Goal: Task Accomplishment & Management: Manage account settings

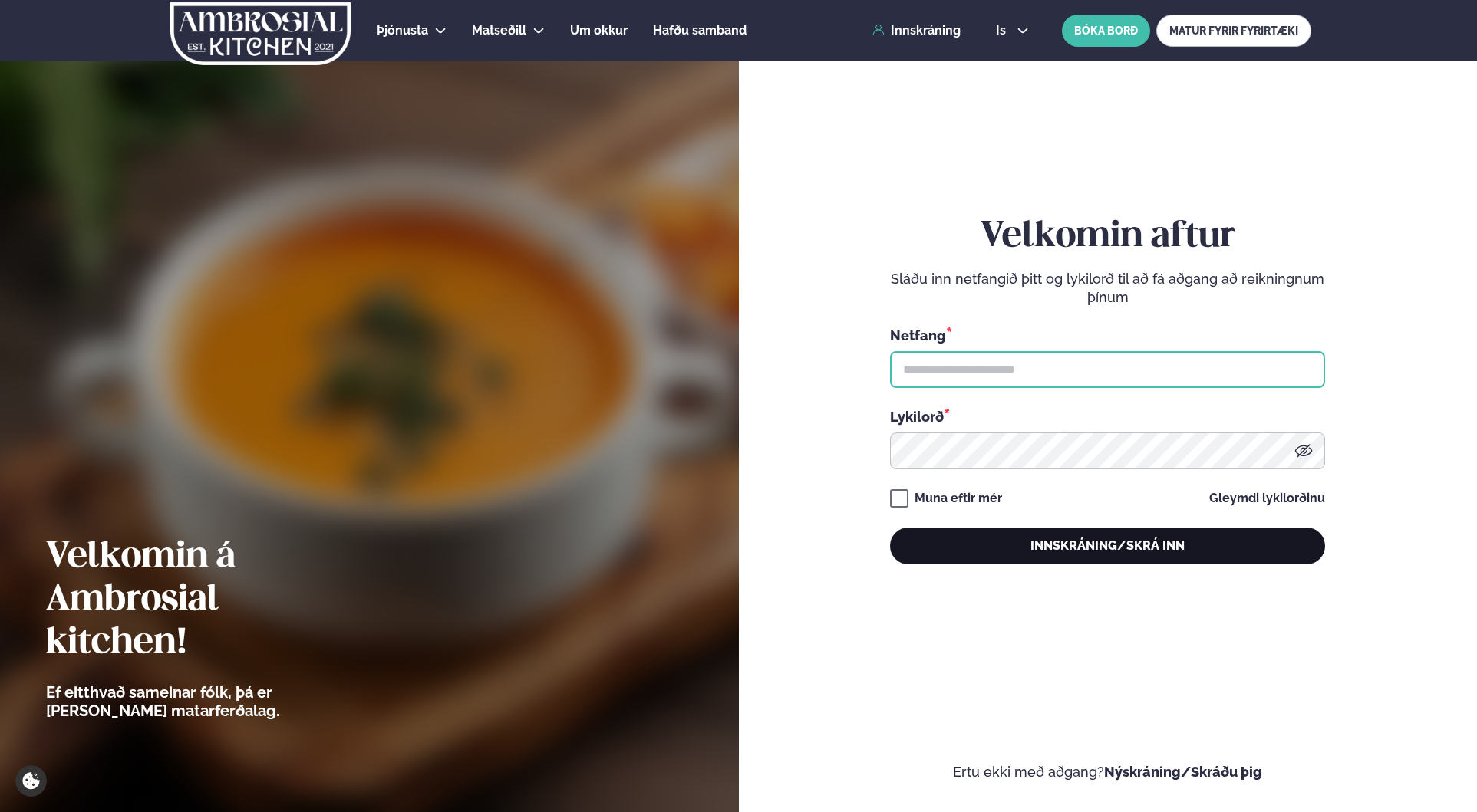
type input "**********"
click at [1054, 547] on button "Innskráning/Skrá inn" at bounding box center [1107, 546] width 435 height 37
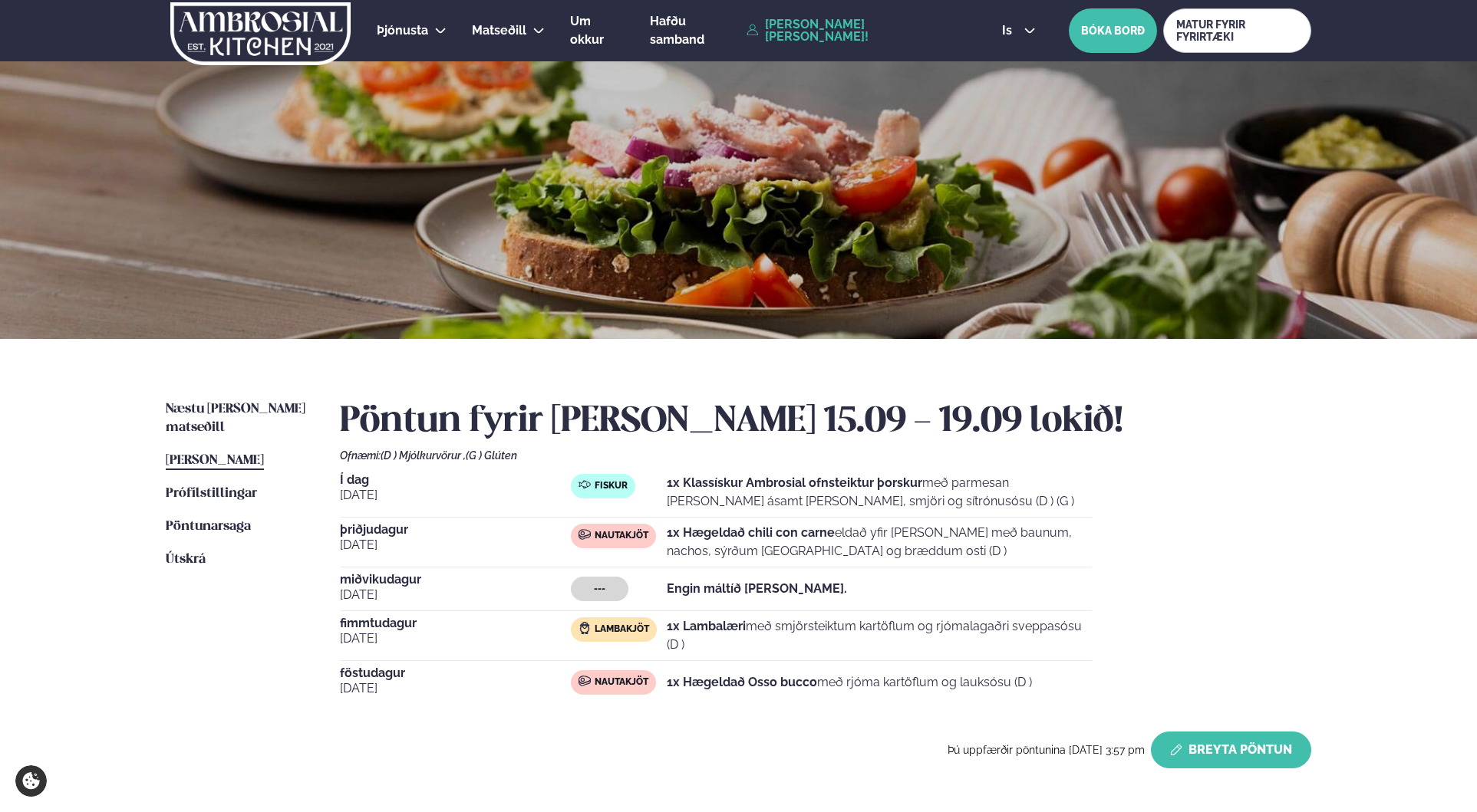
click at [1219, 754] on button "Breyta Pöntun" at bounding box center [1231, 749] width 160 height 37
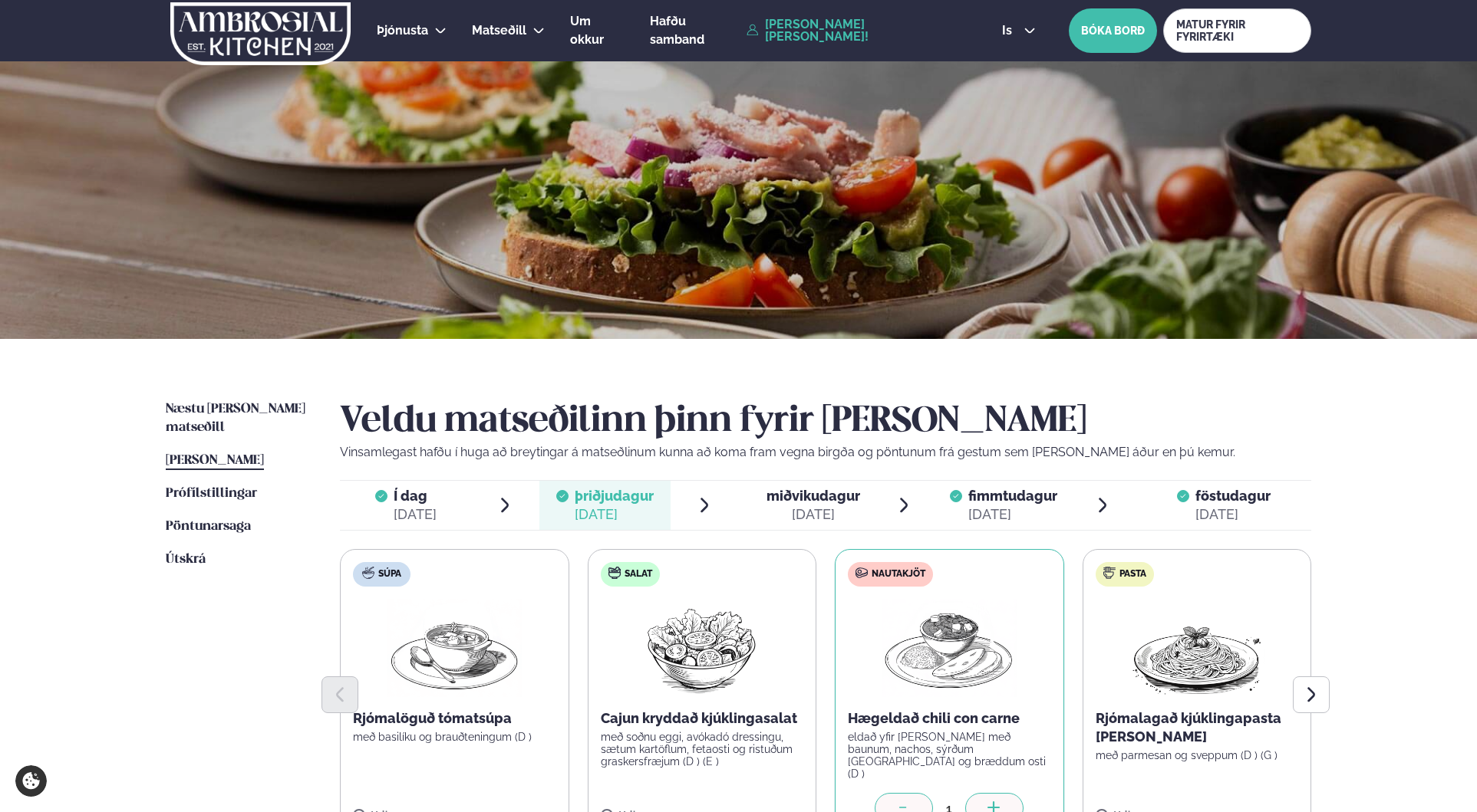
click at [808, 499] on span "miðvikudagur" at bounding box center [813, 495] width 94 height 16
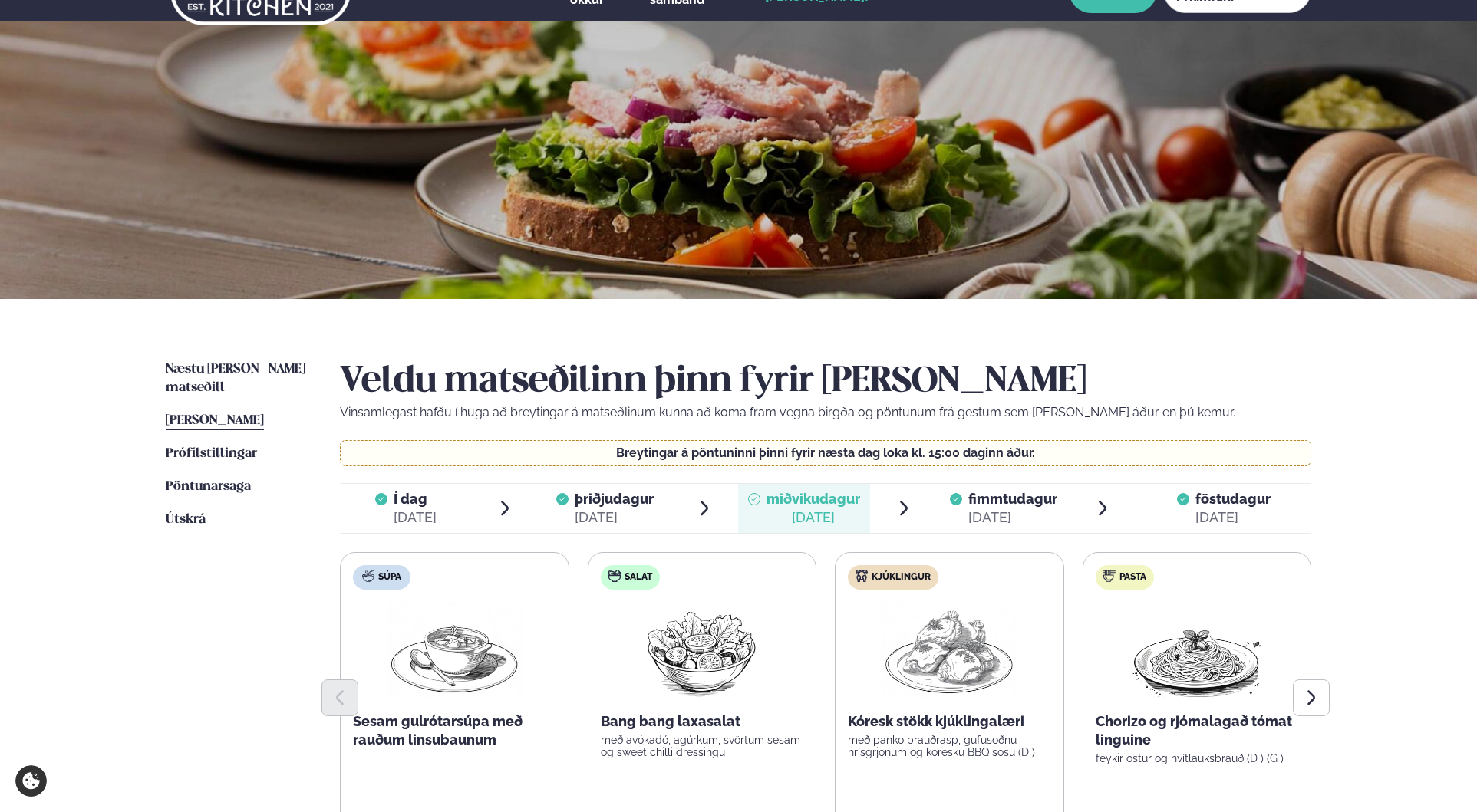
scroll to position [176, 0]
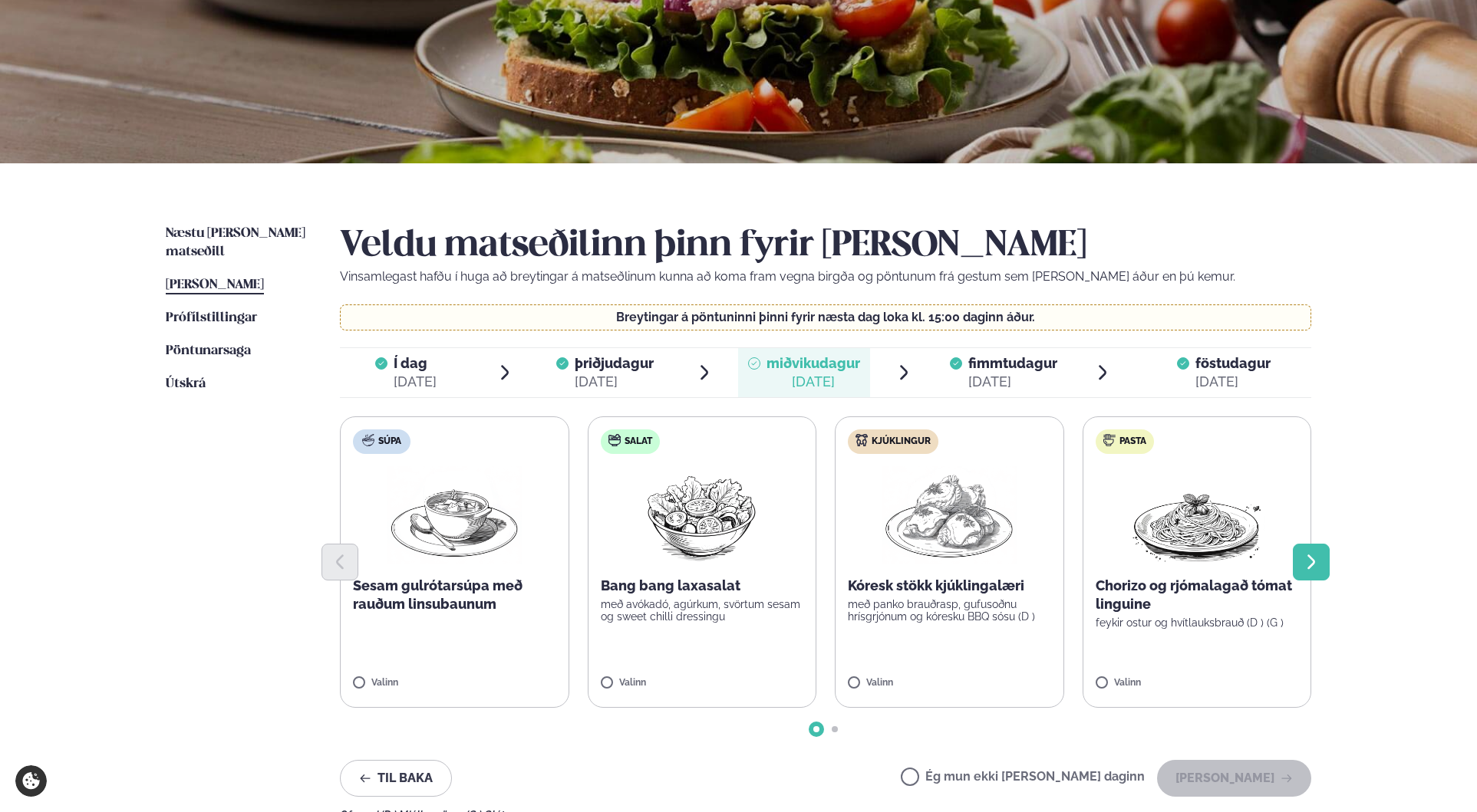
click at [1323, 554] on button "Next slide" at bounding box center [1311, 562] width 37 height 37
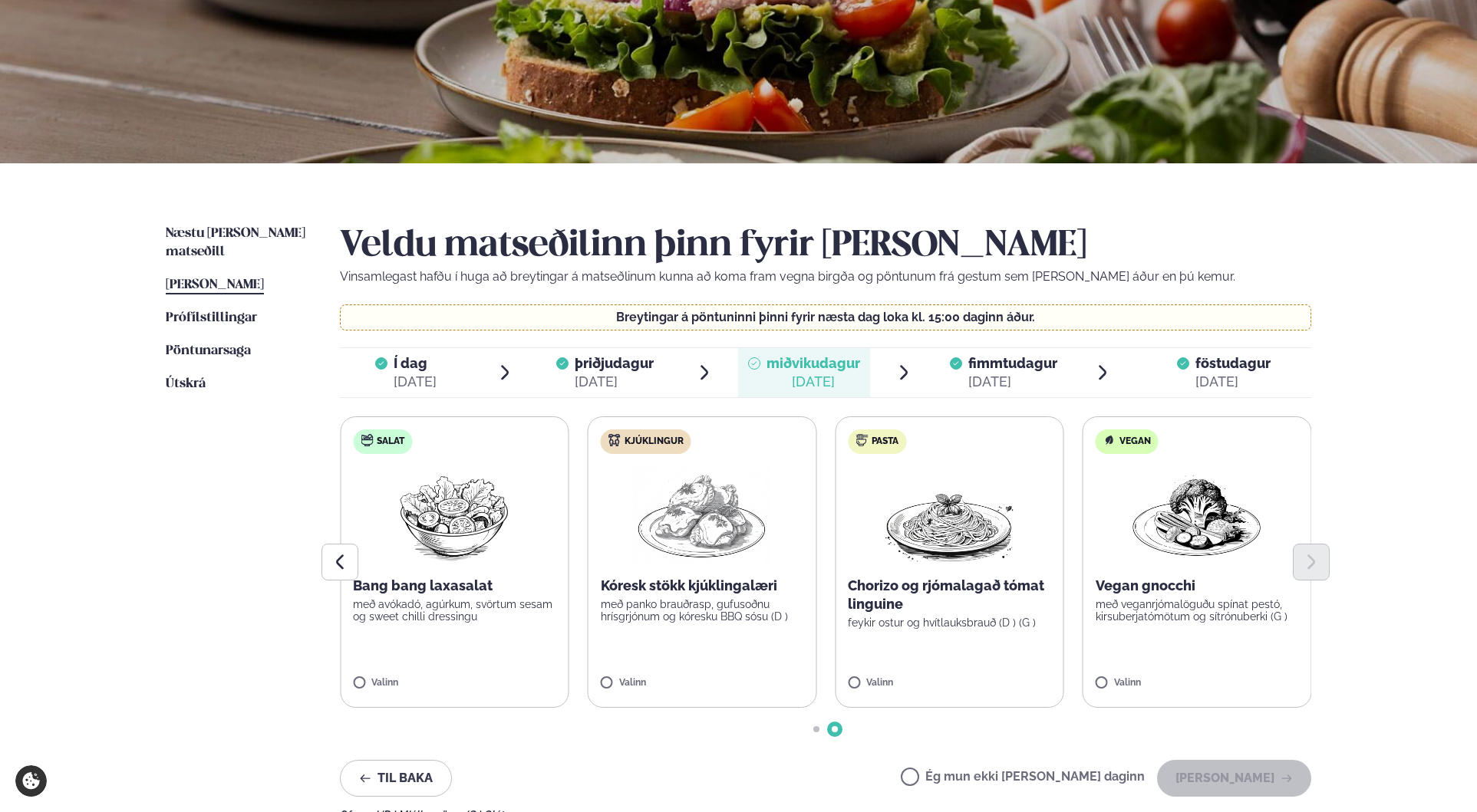
scroll to position [179, 0]
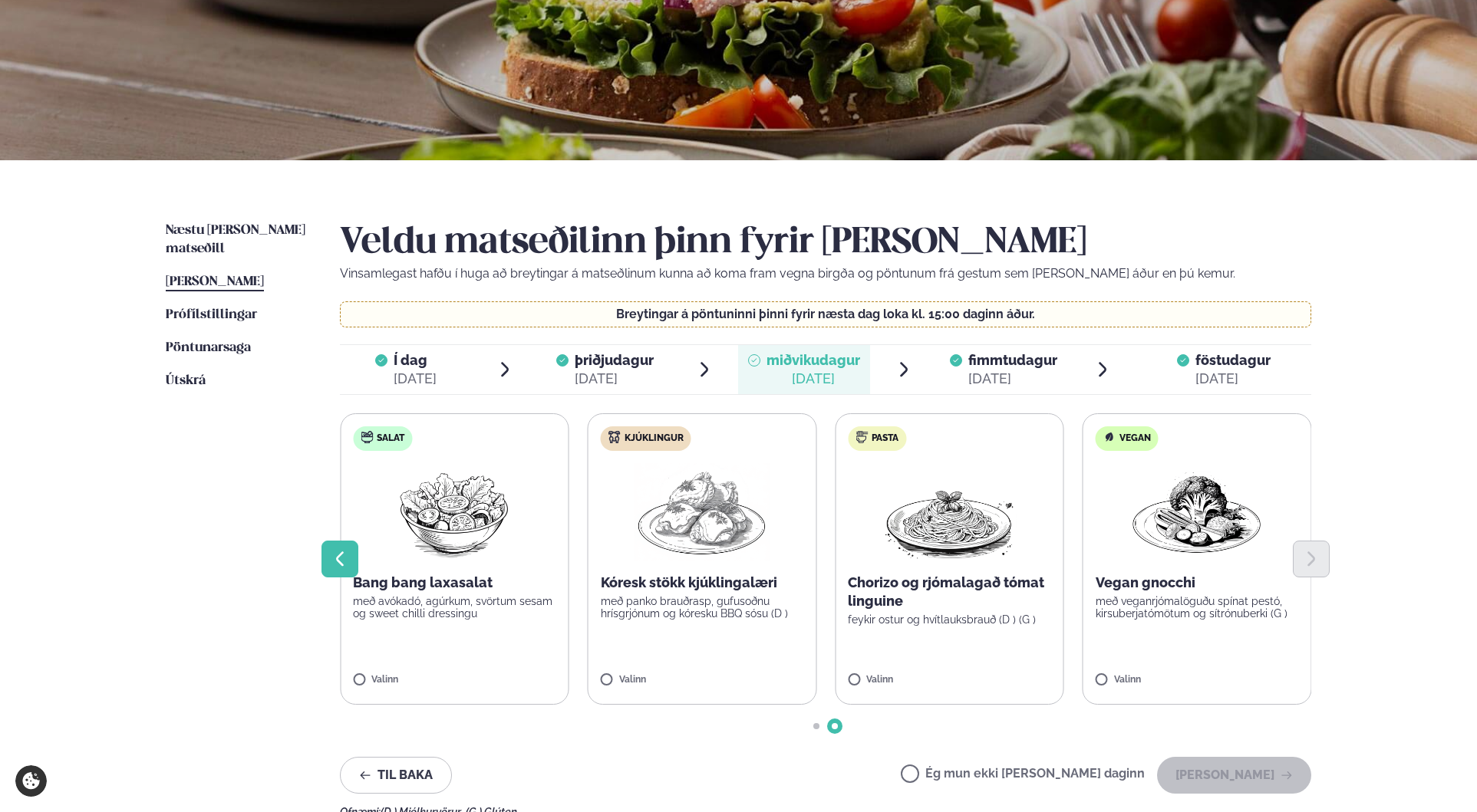
click at [352, 558] on button "Previous slide" at bounding box center [339, 559] width 37 height 37
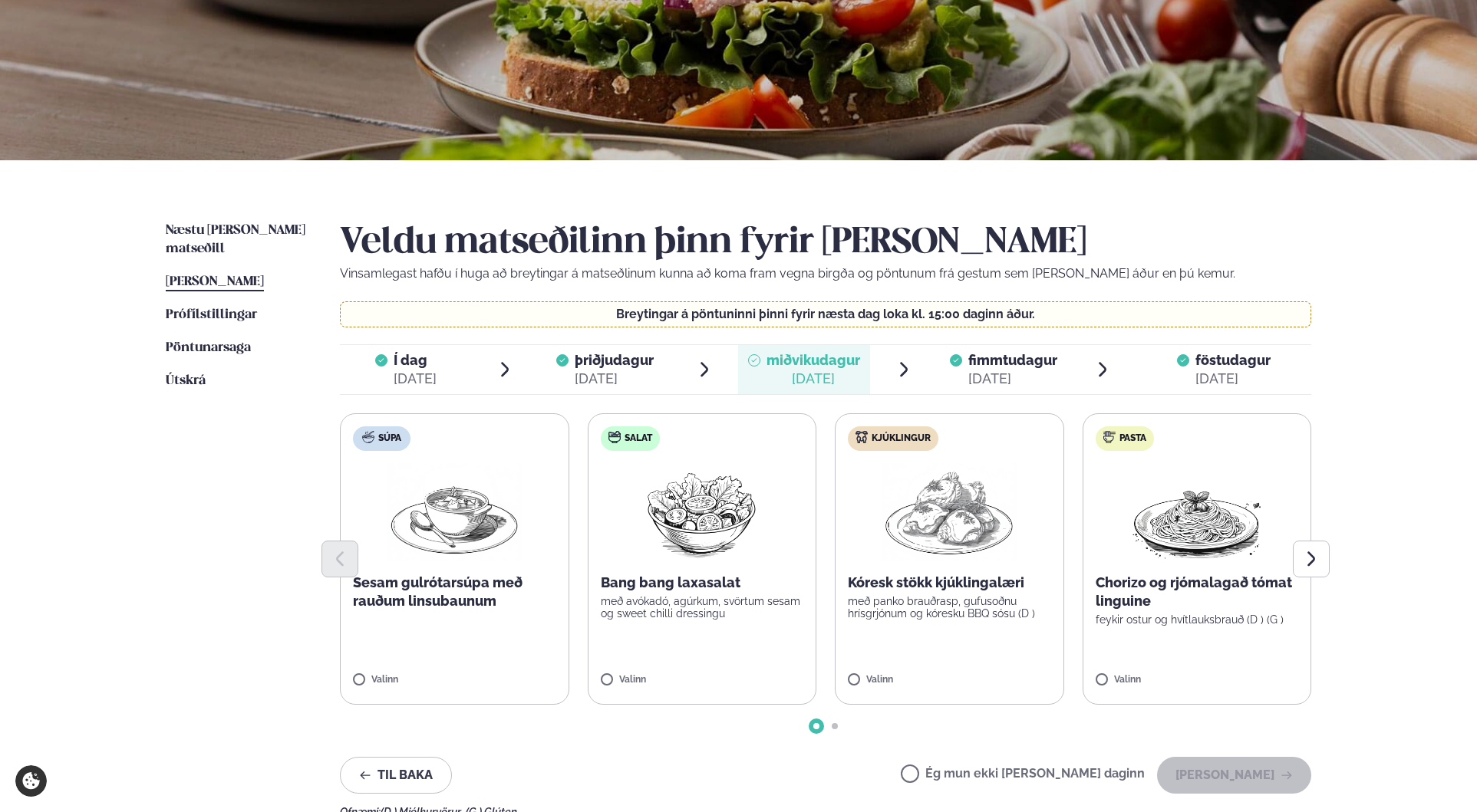
click at [954, 554] on div at bounding box center [826, 559] width 971 height 37
click at [1264, 785] on button "[PERSON_NAME]" at bounding box center [1234, 775] width 154 height 37
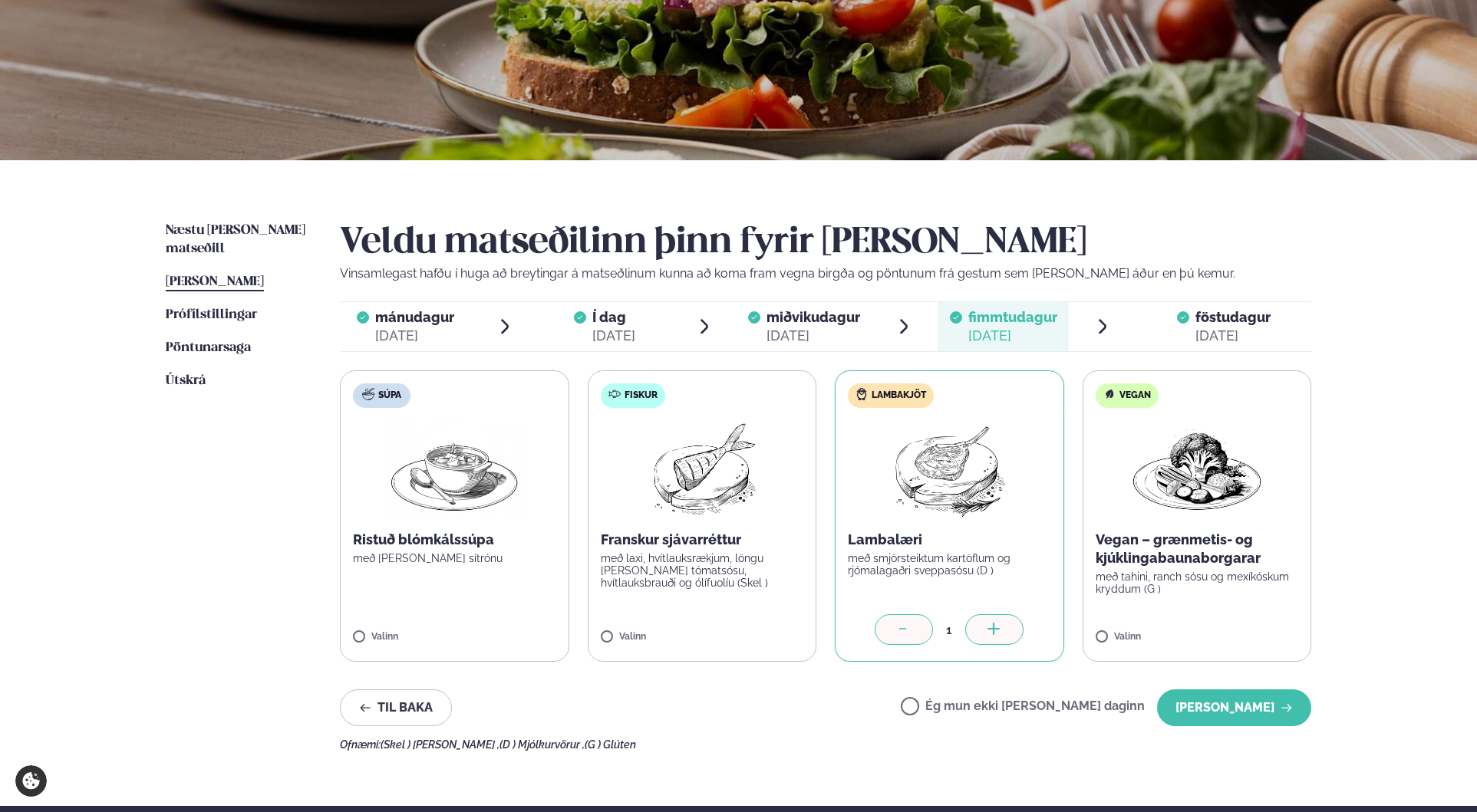
click at [1016, 316] on span "fimmtudagur" at bounding box center [1013, 317] width 89 height 16
click at [632, 344] on div "[DATE]" at bounding box center [614, 336] width 43 height 19
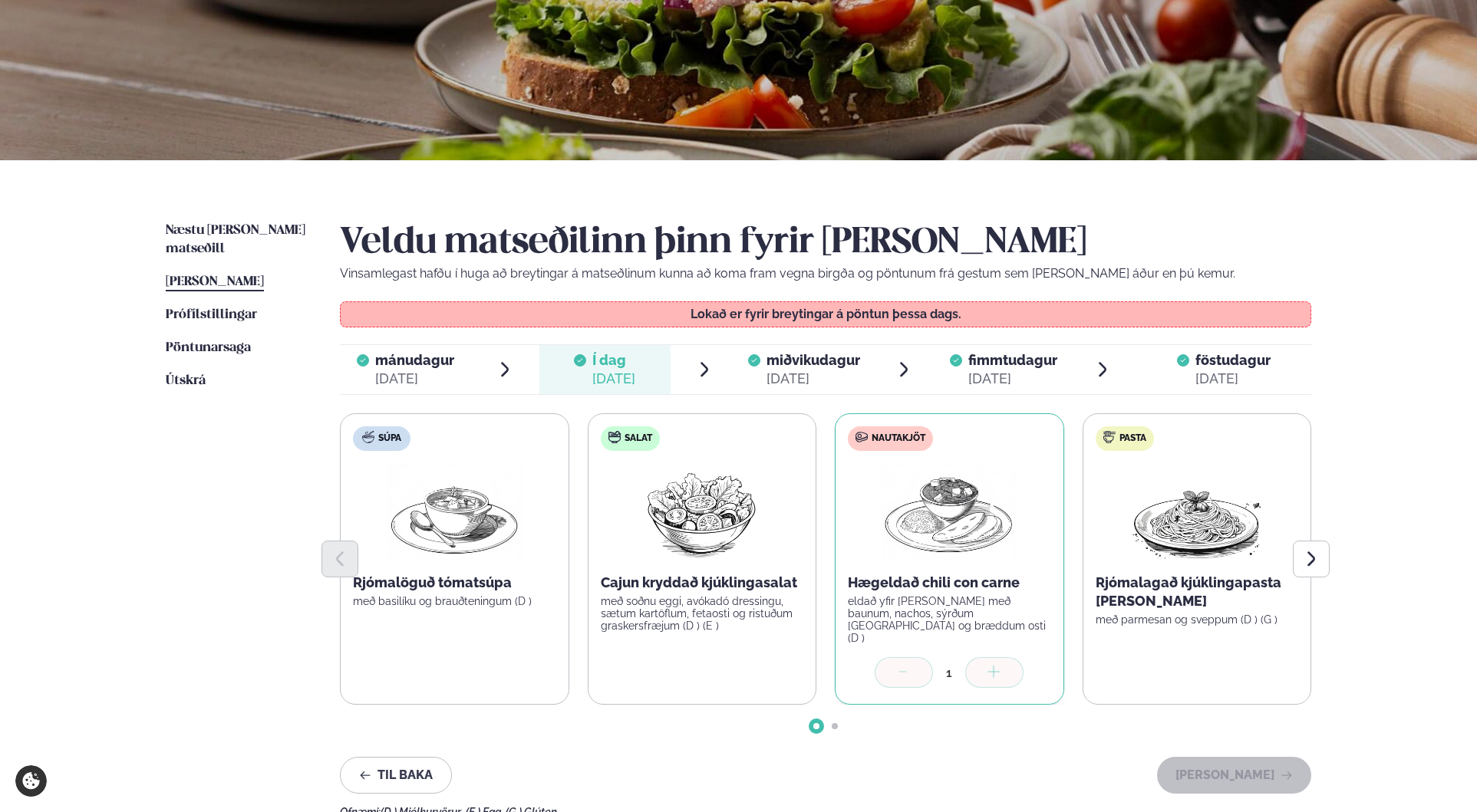
click at [981, 364] on span "fimmtudagur" at bounding box center [1013, 359] width 89 height 16
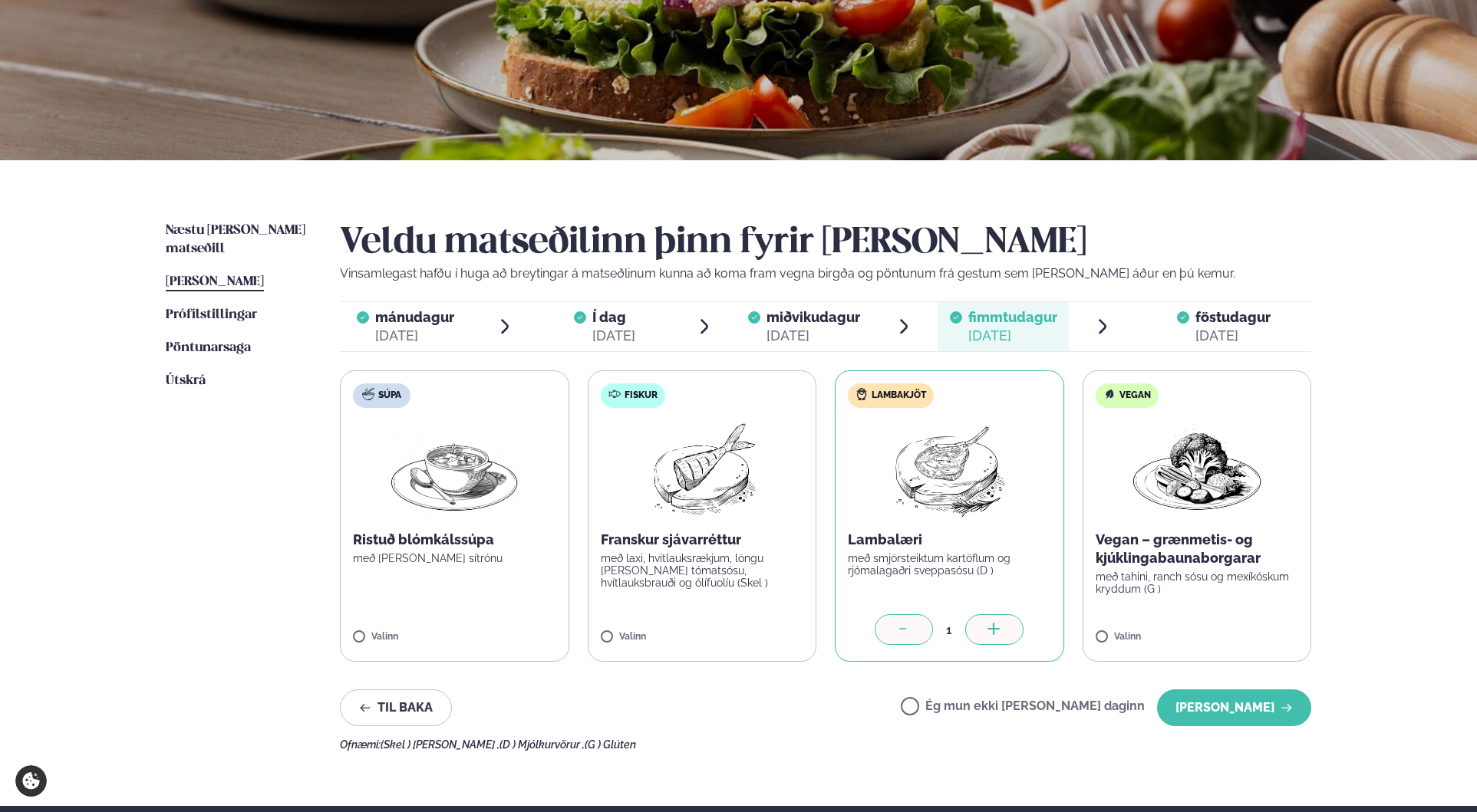
click at [812, 327] on div "[DATE]" at bounding box center [813, 336] width 94 height 19
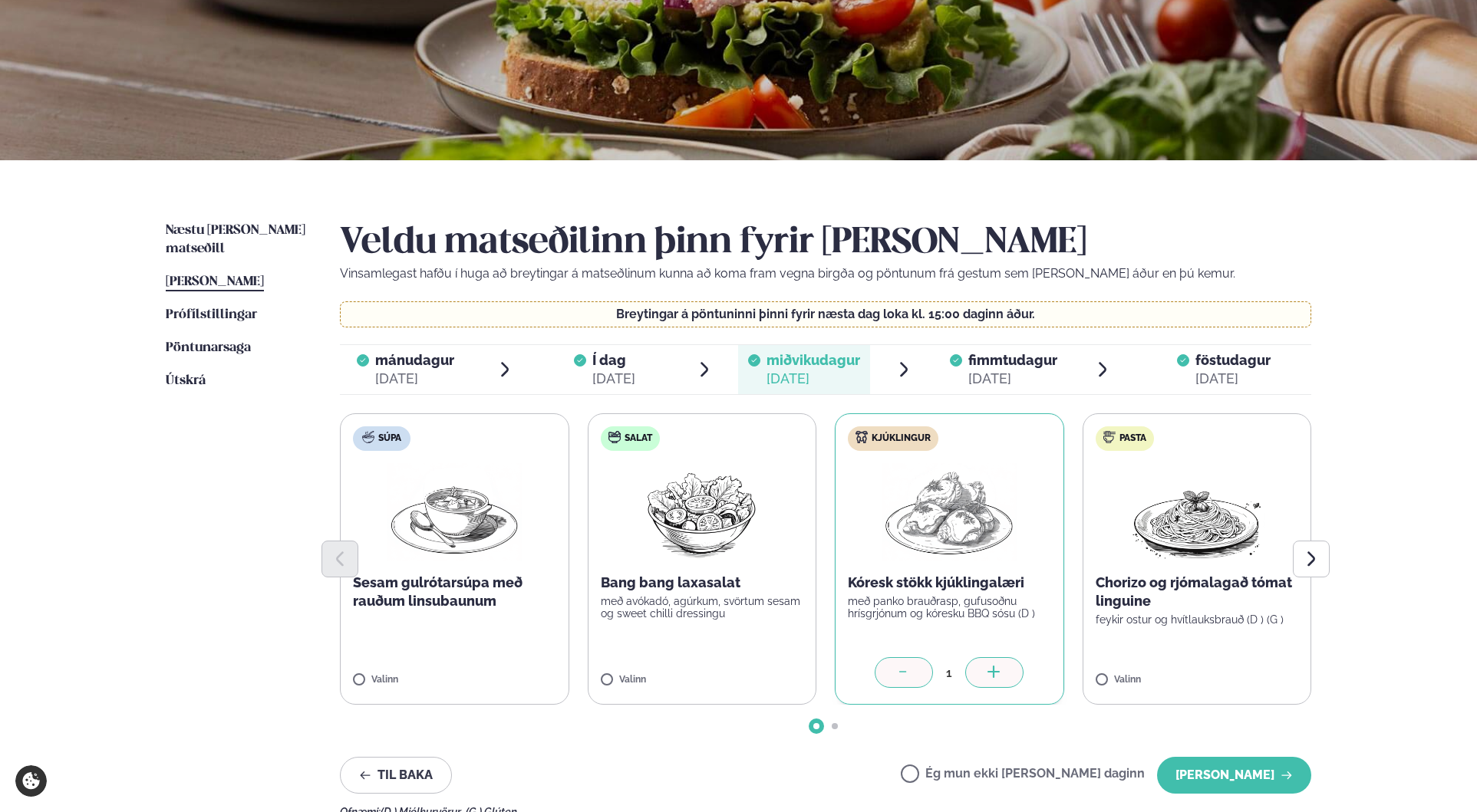
click at [974, 377] on div "[DATE]" at bounding box center [1013, 379] width 89 height 19
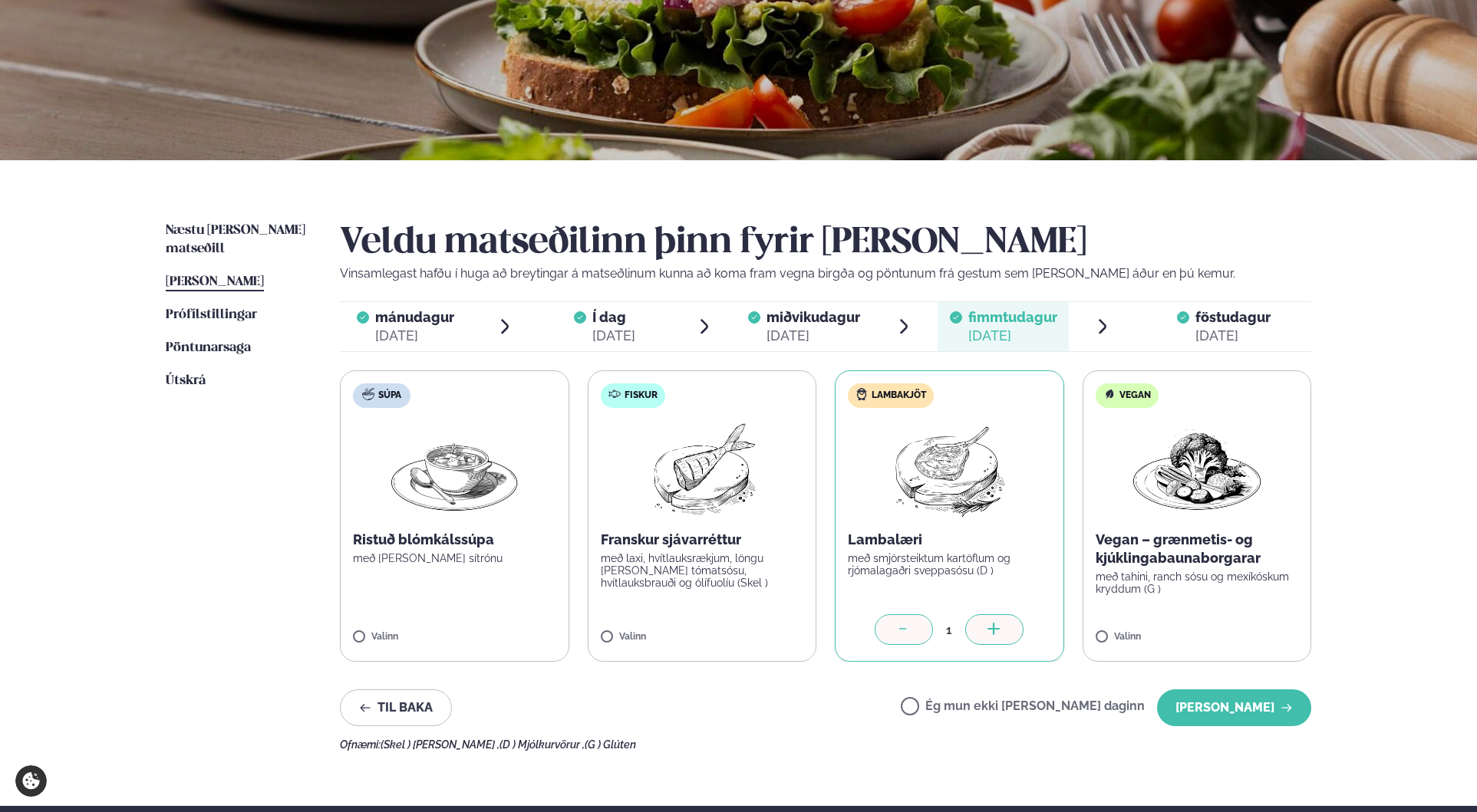
click at [1201, 334] on div "[DATE]" at bounding box center [1233, 336] width 75 height 19
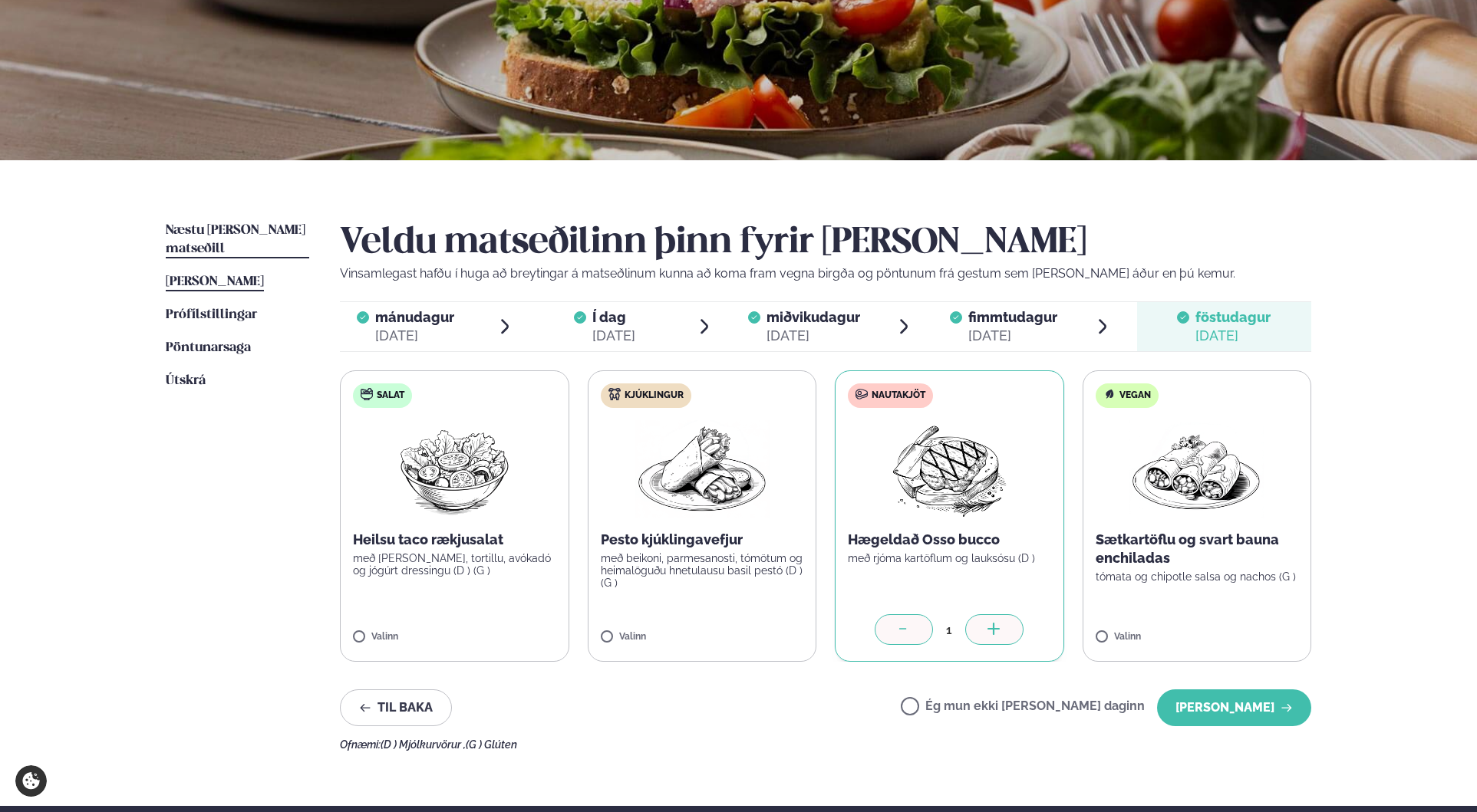
click at [206, 222] on link "Næstu [PERSON_NAME] matseðill Næsta vika" at bounding box center [238, 240] width 144 height 37
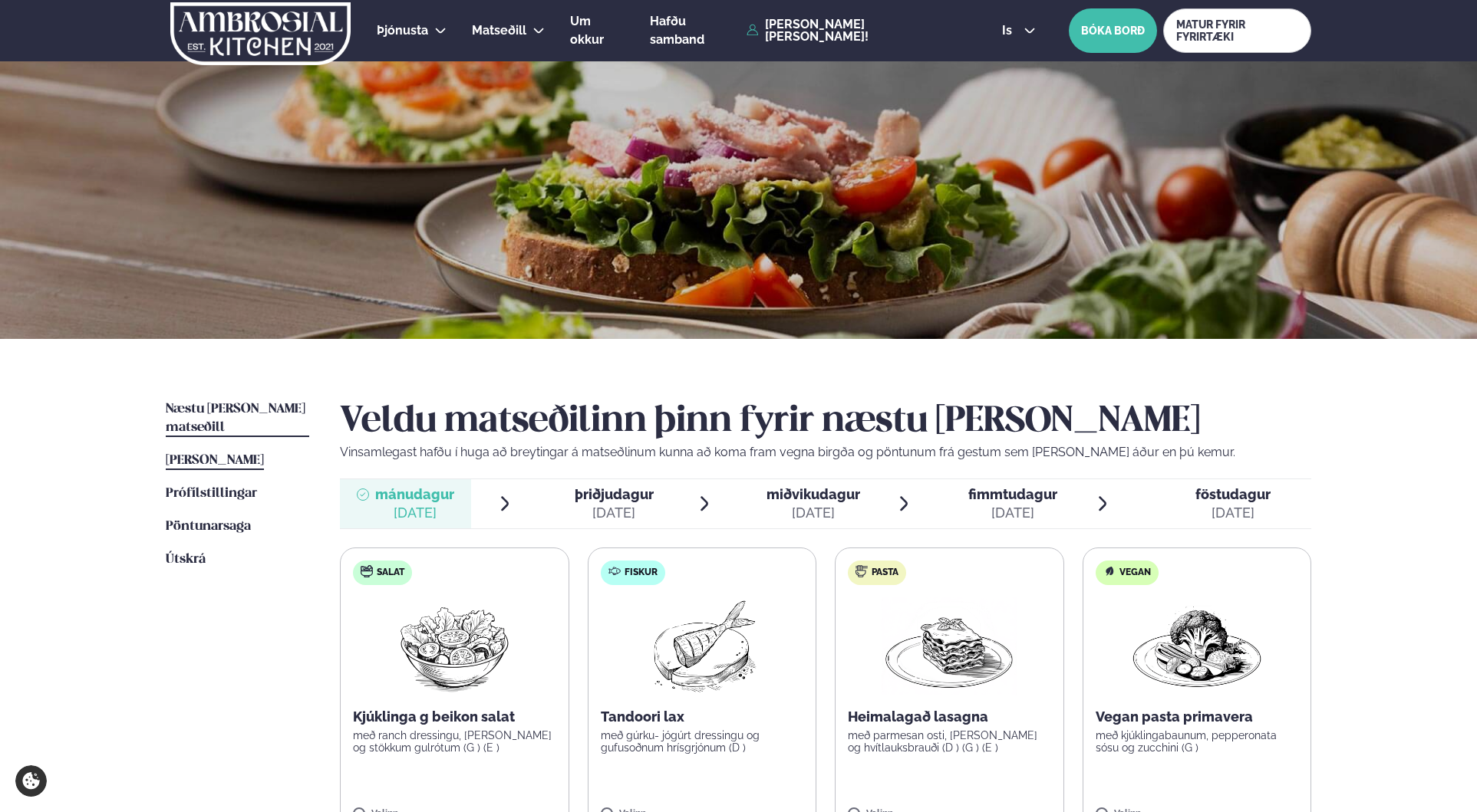
click at [213, 454] on span "[PERSON_NAME]" at bounding box center [215, 460] width 99 height 13
